Goal: Transaction & Acquisition: Purchase product/service

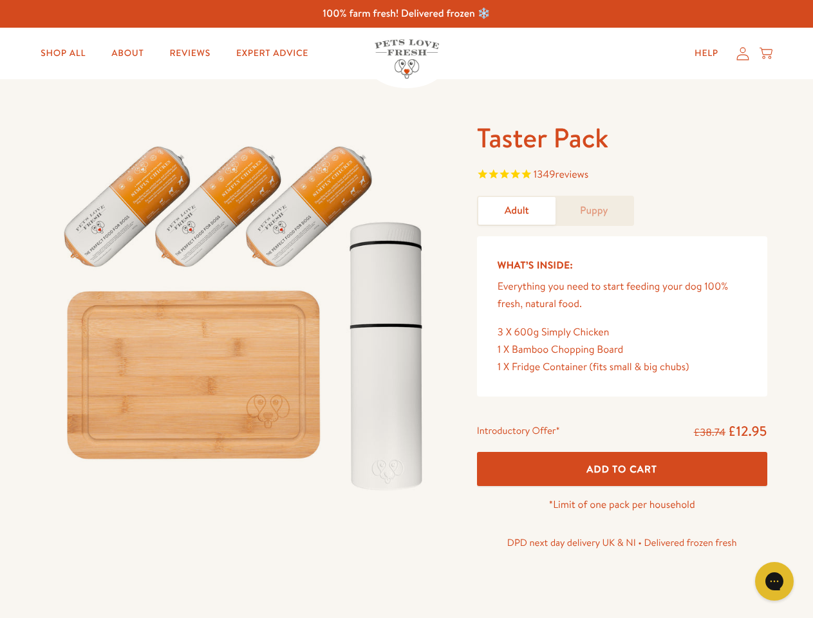
click at [406, 309] on img at bounding box center [246, 312] width 400 height 384
click at [622, 176] on span "1349 reviews" at bounding box center [622, 175] width 290 height 19
click at [622, 469] on div "Introductory Offer* £38.74 £12.95 Add To Cart *Limit of one pack per household …" at bounding box center [622, 491] width 311 height 148
click at [775, 581] on icon "Gorgias live chat" at bounding box center [774, 581] width 12 height 12
